Goal: Task Accomplishment & Management: Manage account settings

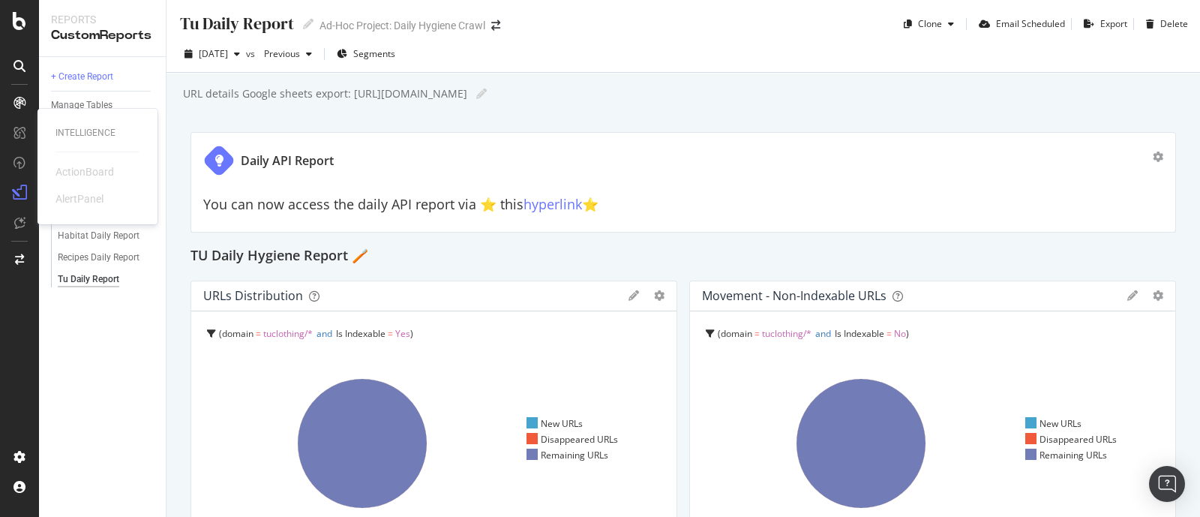
click at [68, 137] on div "Intelligence" at bounding box center [98, 133] width 84 height 13
click at [77, 139] on div "SiteCrawler" at bounding box center [82, 141] width 53 height 15
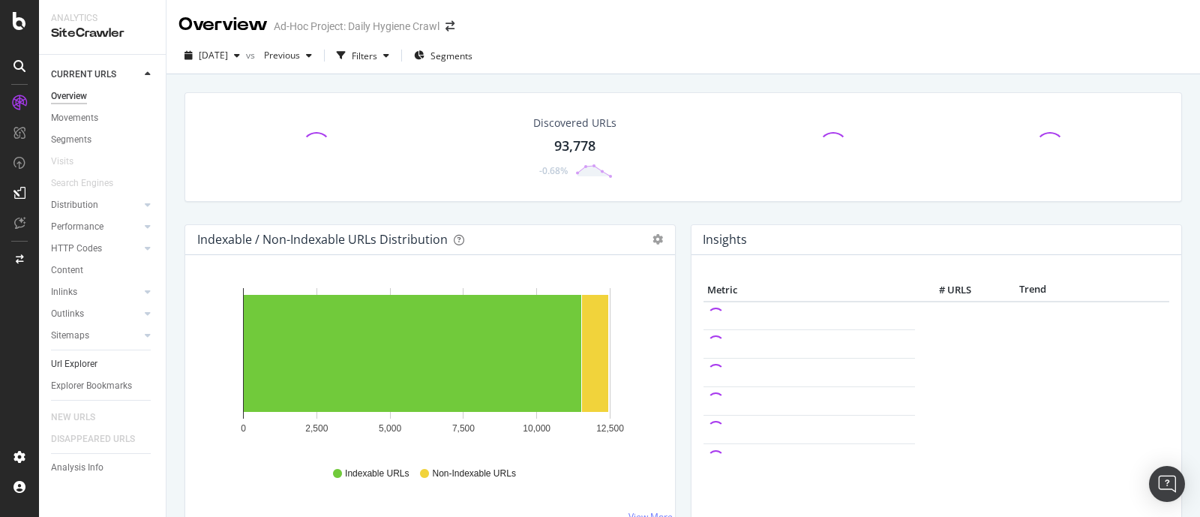
click at [113, 368] on link "Url Explorer" at bounding box center [103, 364] width 104 height 16
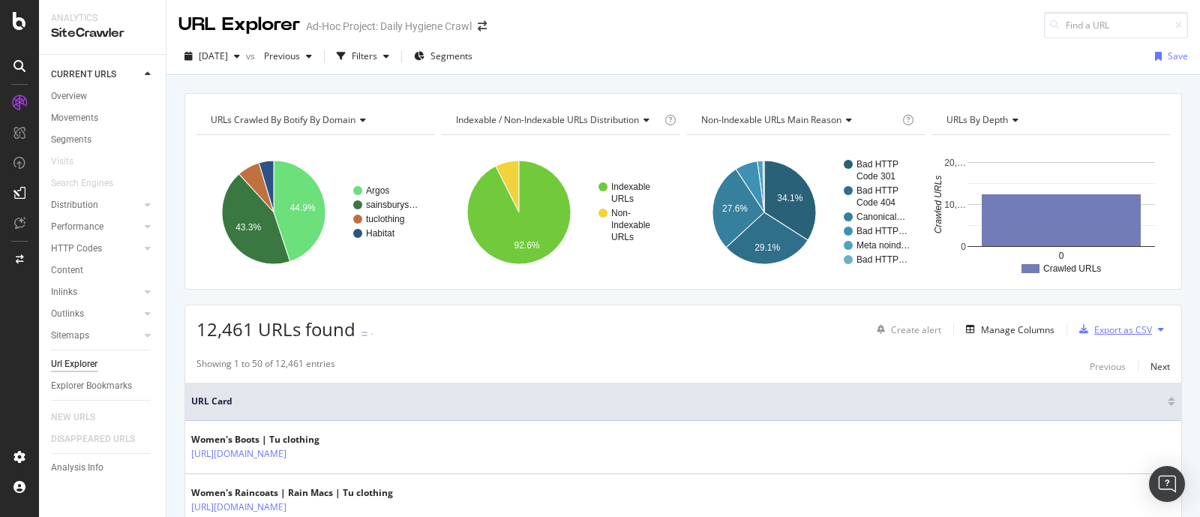
click at [1114, 332] on div "Export as CSV" at bounding box center [1123, 329] width 58 height 13
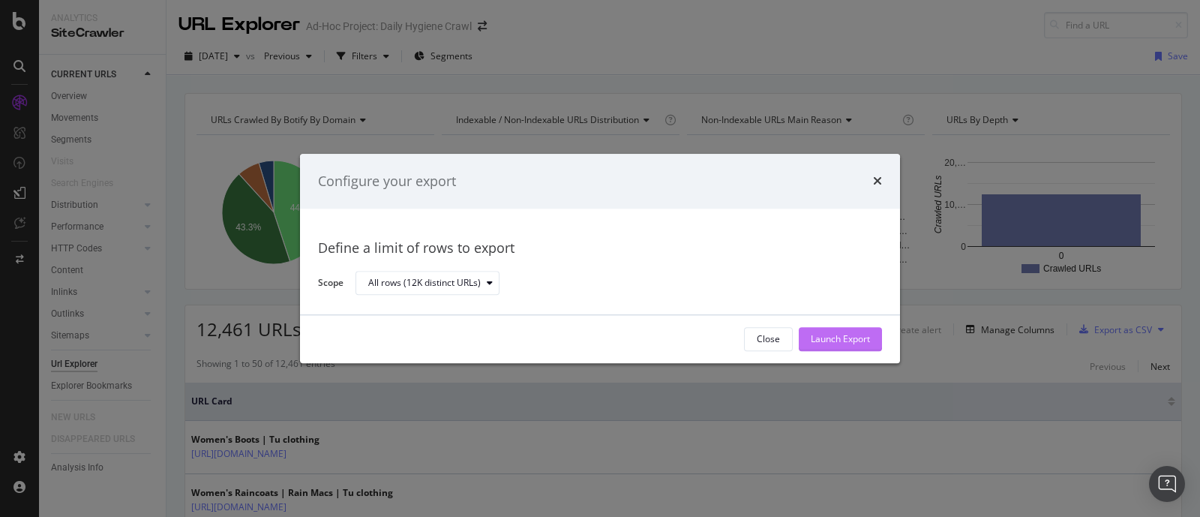
click at [848, 346] on div "Launch Export" at bounding box center [840, 339] width 59 height 23
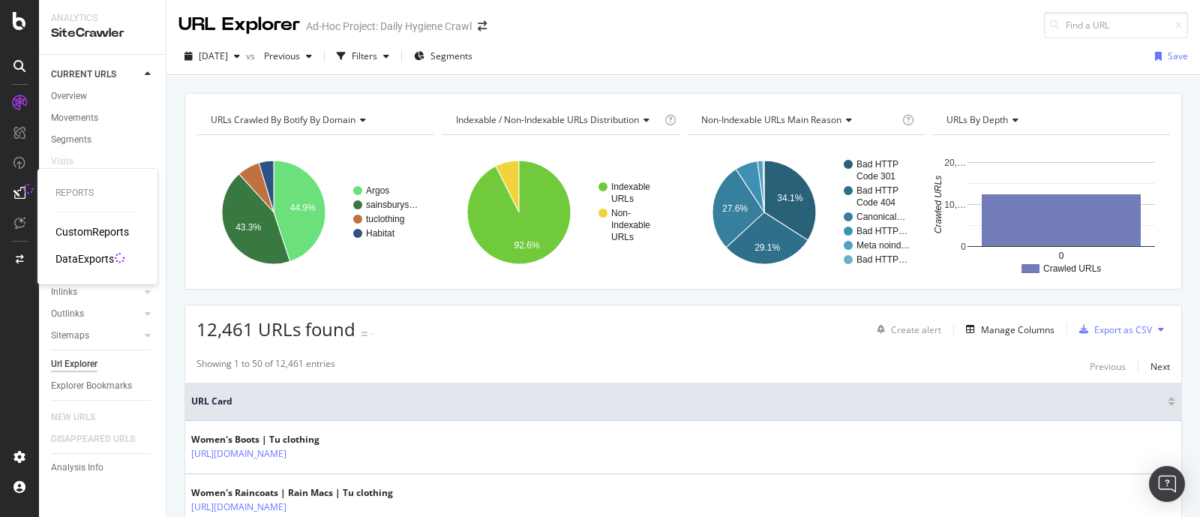
click at [101, 263] on div "DataExports" at bounding box center [85, 258] width 59 height 15
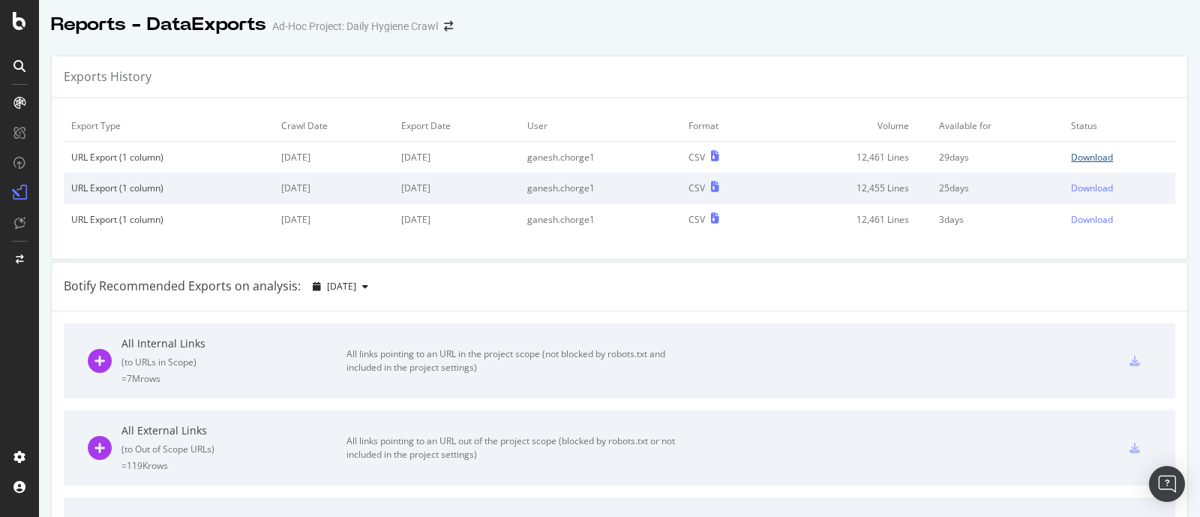
click at [1071, 160] on div "Download" at bounding box center [1092, 157] width 42 height 13
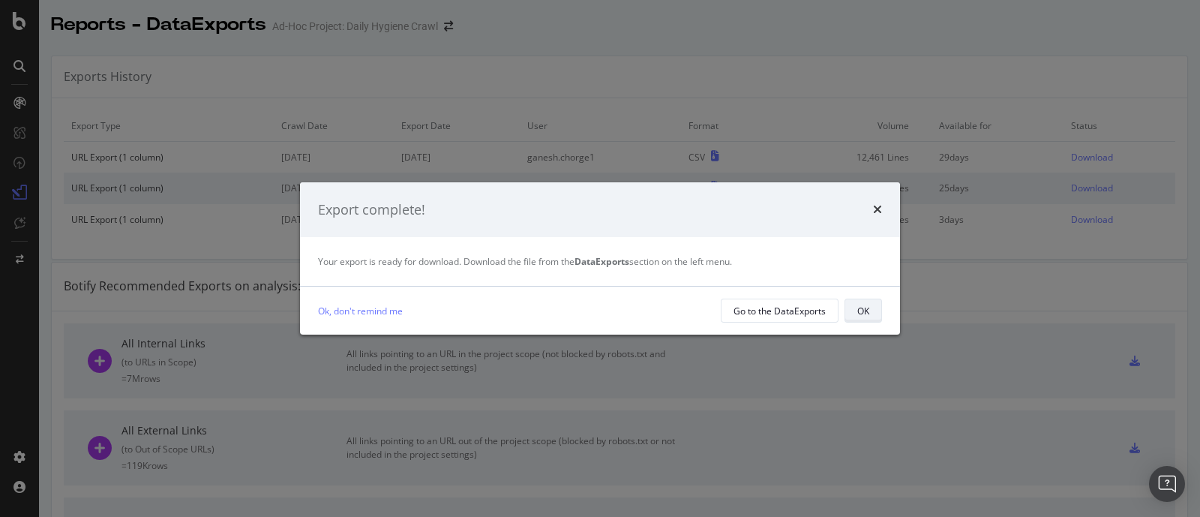
click at [859, 302] on div "OK" at bounding box center [863, 310] width 12 height 21
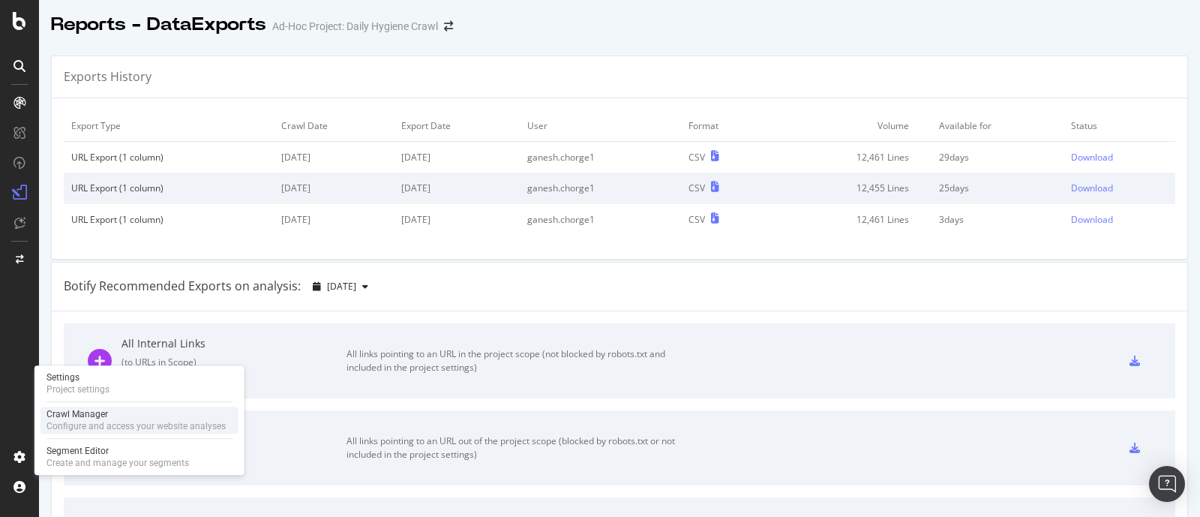
click at [122, 414] on div "Crawl Manager" at bounding box center [136, 414] width 179 height 12
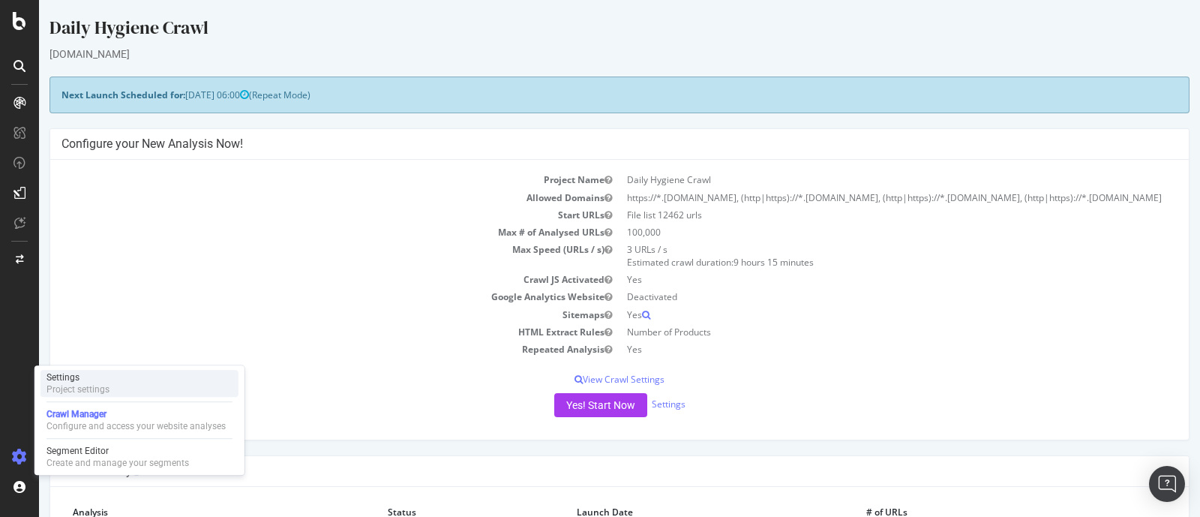
click at [134, 378] on div "Settings Project settings" at bounding box center [140, 383] width 198 height 27
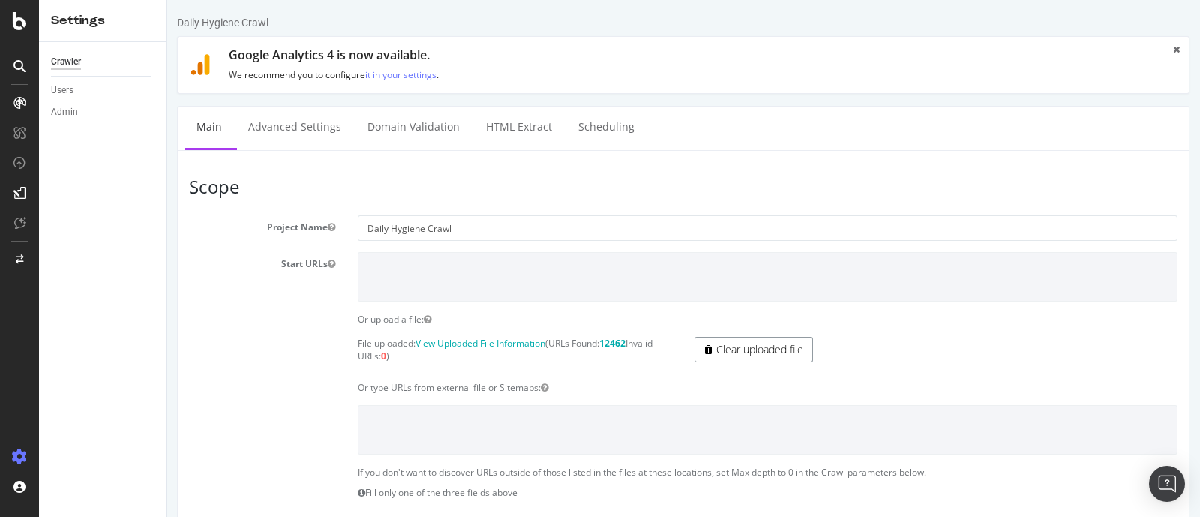
click at [720, 345] on link "Clear uploaded file" at bounding box center [754, 350] width 119 height 26
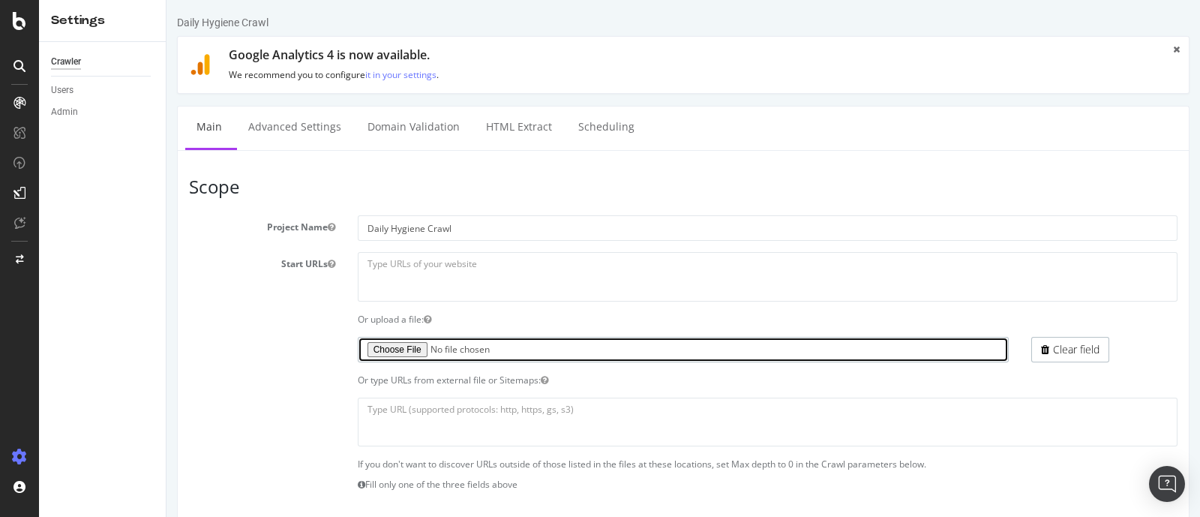
click at [401, 350] on input "file" at bounding box center [684, 350] width 652 height 26
type input "C:\fakepath\Botify_list_18_08_2025.txt"
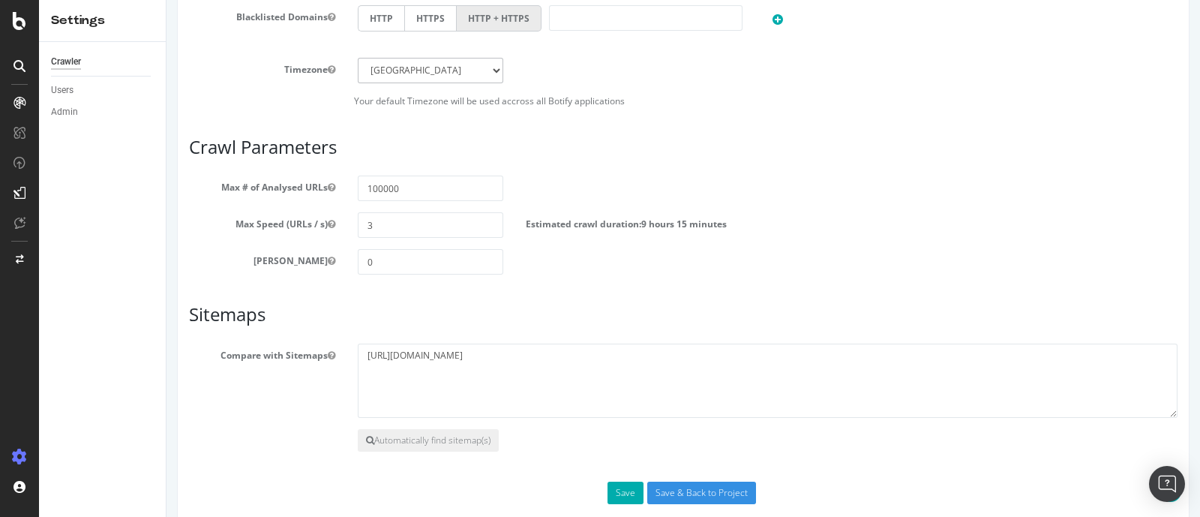
scroll to position [941, 0]
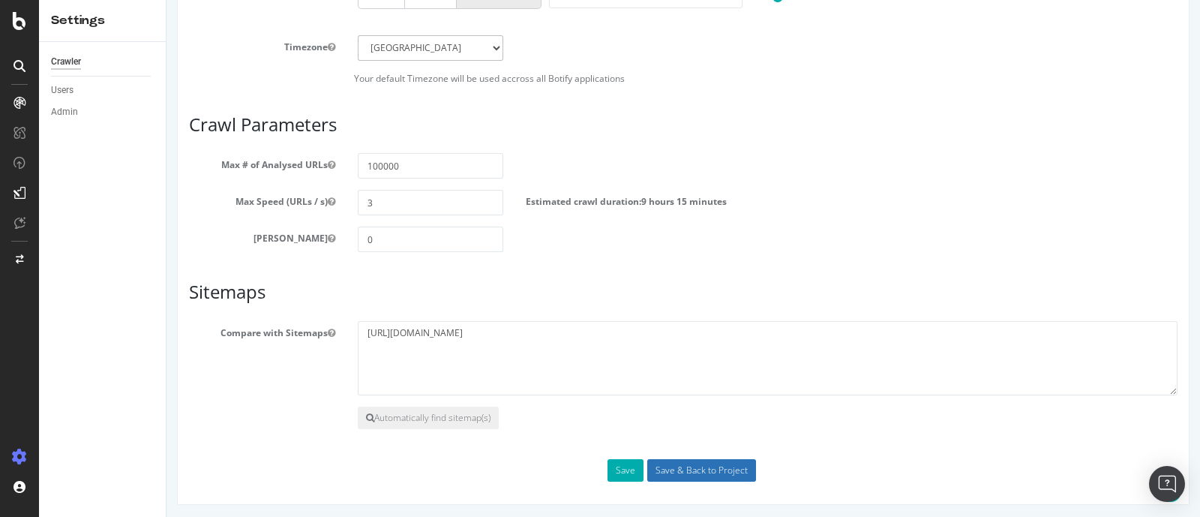
click at [686, 470] on input "Save & Back to Project" at bounding box center [701, 470] width 109 height 23
